Goal: Information Seeking & Learning: Learn about a topic

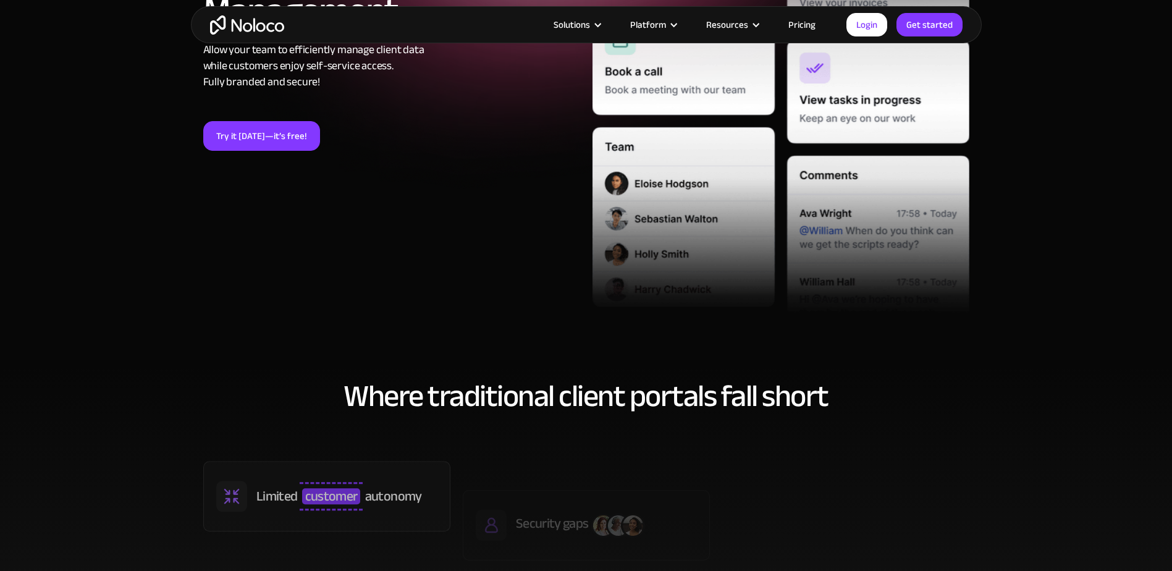
scroll to position [309, 0]
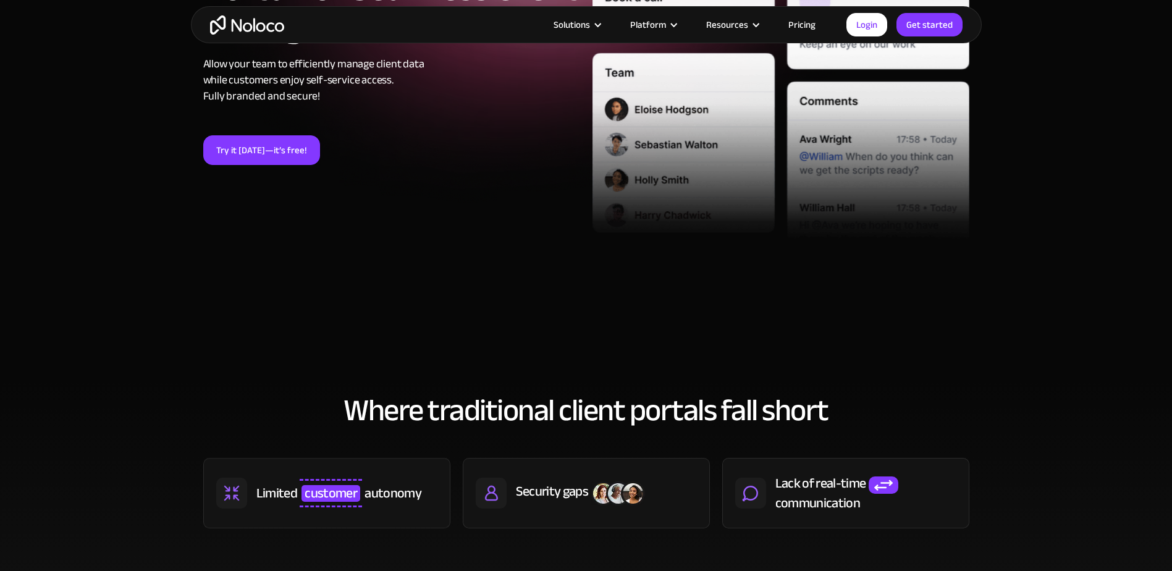
click at [800, 35] on div "Solutions Use Cases Business Types Project Management Keep track of customers, …" at bounding box center [586, 24] width 791 height 37
click at [799, 28] on link "Pricing" at bounding box center [802, 25] width 58 height 16
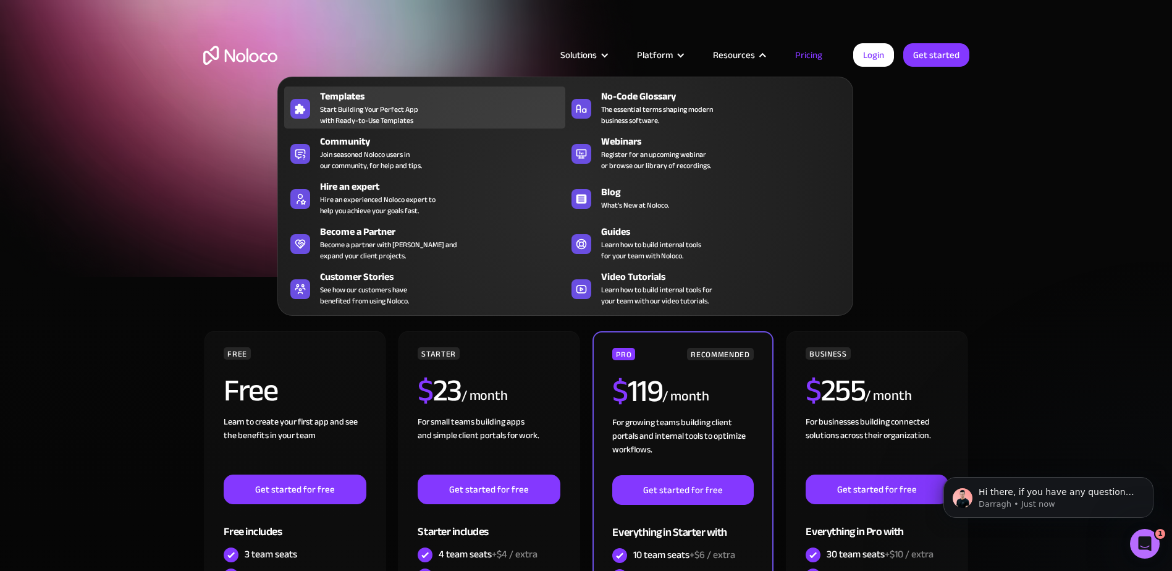
click at [420, 112] on div "Templates Start Building Your Perfect App with Ready-to-Use Templates" at bounding box center [439, 107] width 239 height 37
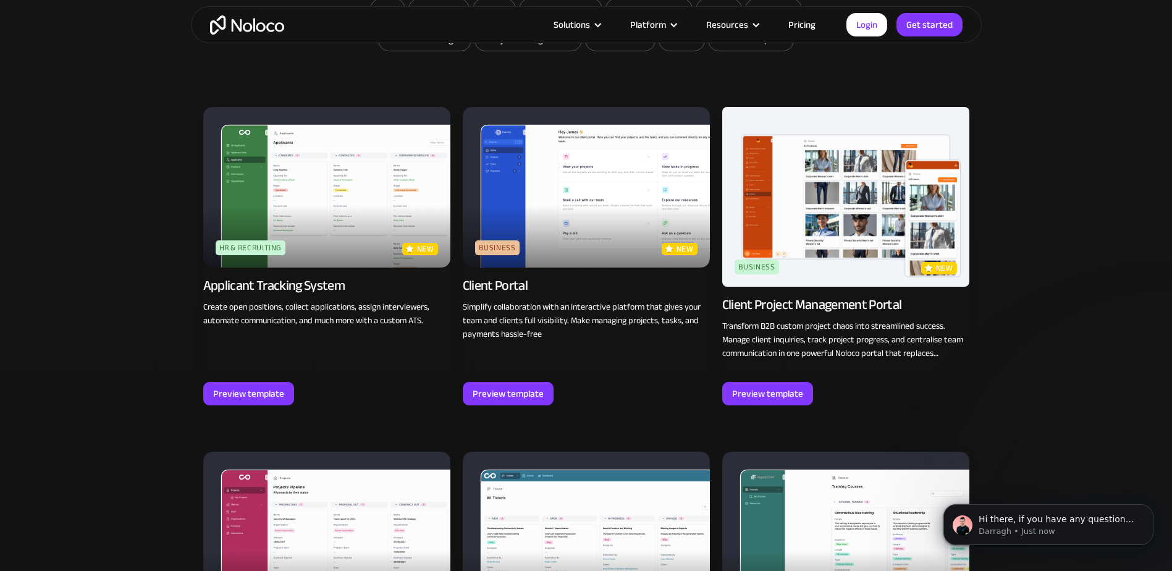
scroll to position [865, 0]
